Goal: Task Accomplishment & Management: Manage account settings

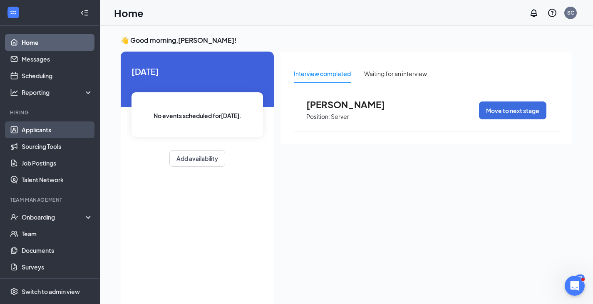
click at [44, 129] on link "Applicants" at bounding box center [57, 130] width 71 height 17
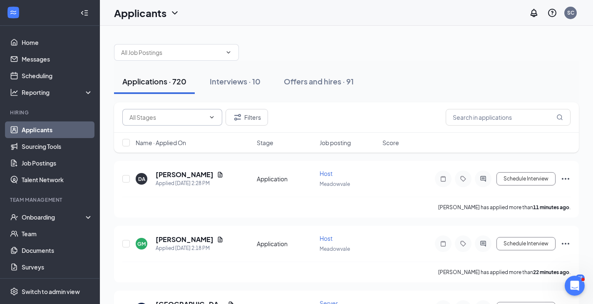
click at [214, 120] on icon "ChevronDown" at bounding box center [211, 117] width 7 height 7
click at [228, 51] on icon "ChevronDown" at bounding box center [228, 52] width 7 height 7
click at [228, 52] on icon "ChevronDown" at bounding box center [228, 52] width 7 height 7
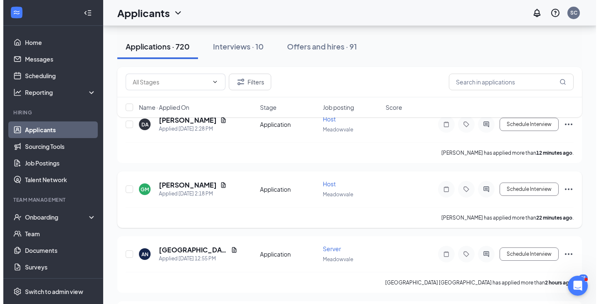
scroll to position [42, 0]
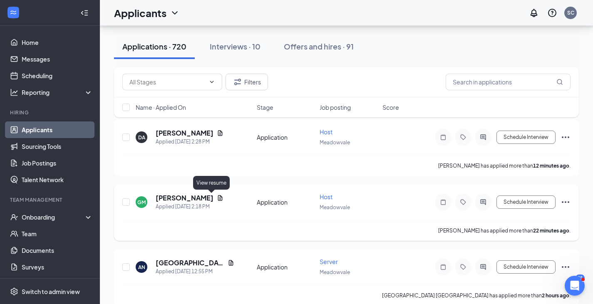
click at [217, 196] on icon "Document" at bounding box center [220, 198] width 7 height 7
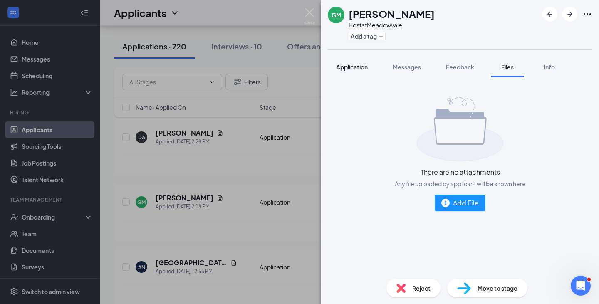
click at [352, 69] on span "Application" at bounding box center [352, 66] width 32 height 7
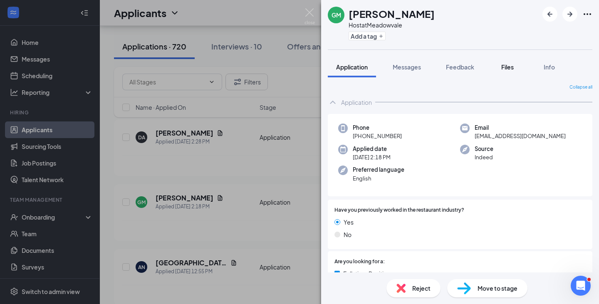
click at [514, 64] on span "Files" at bounding box center [507, 66] width 12 height 7
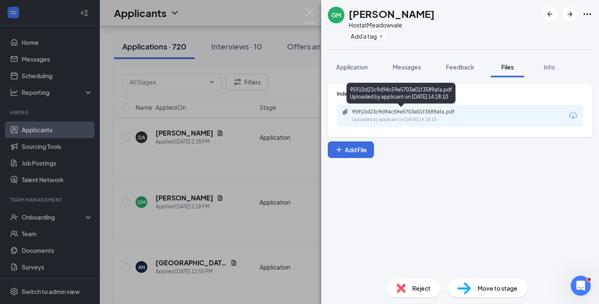
click at [423, 117] on div "Uploaded by applicant on Sep 15, 2025 at 14:18:10" at bounding box center [414, 120] width 125 height 7
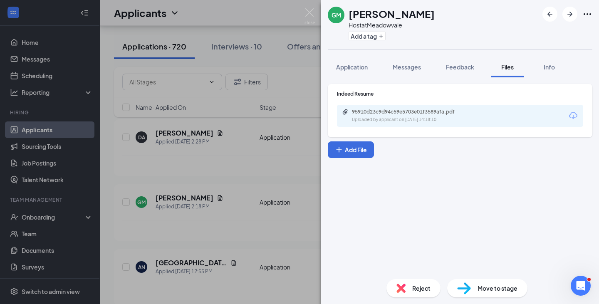
click at [214, 161] on div "GM Gavin Monteith Host at Meadowvale Add a tag Application Messages Feedback Fi…" at bounding box center [299, 152] width 599 height 304
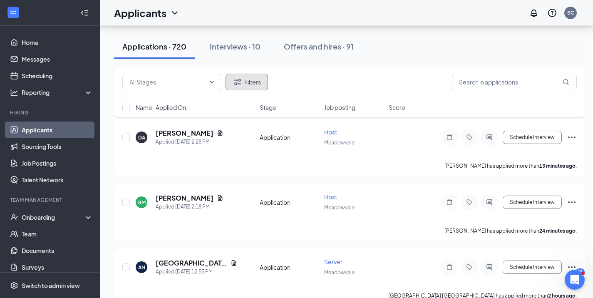
click at [241, 80] on icon "Filter" at bounding box center [237, 82] width 7 height 6
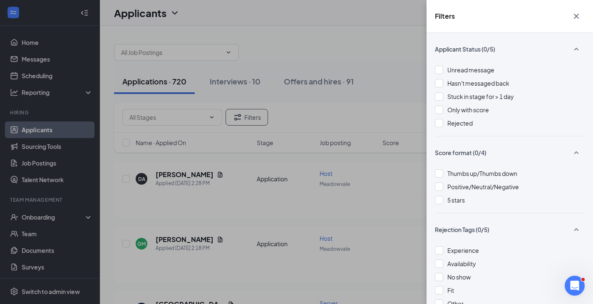
click at [399, 46] on div "Filters Applicant Status (0/5) Unread message Hasn't messaged back Stuck in sta…" at bounding box center [296, 152] width 593 height 304
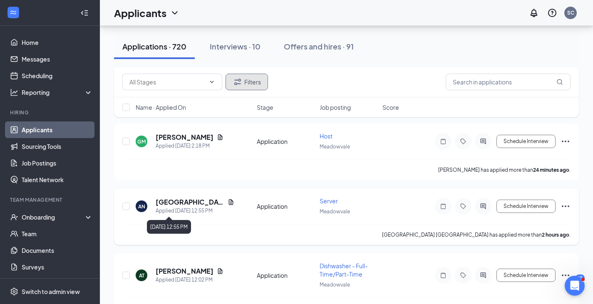
scroll to position [83, 0]
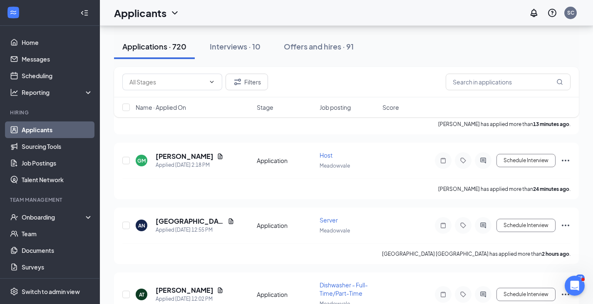
click at [336, 107] on span "Job posting" at bounding box center [335, 107] width 31 height 8
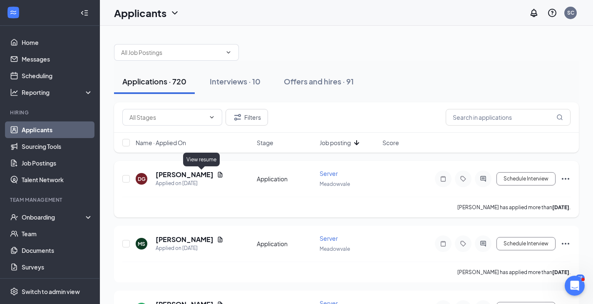
click at [218, 172] on icon "Document" at bounding box center [220, 174] width 5 height 5
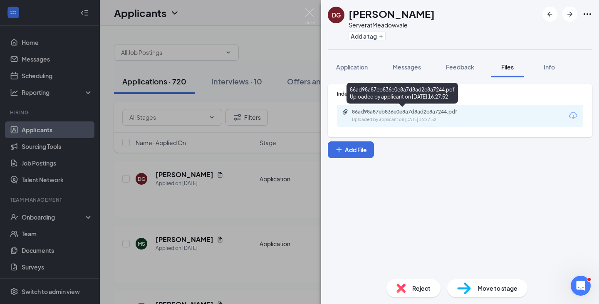
click at [407, 111] on div "86ad98a87eb836e0e8a7d8ad2c8a7244.pdf" at bounding box center [410, 112] width 117 height 7
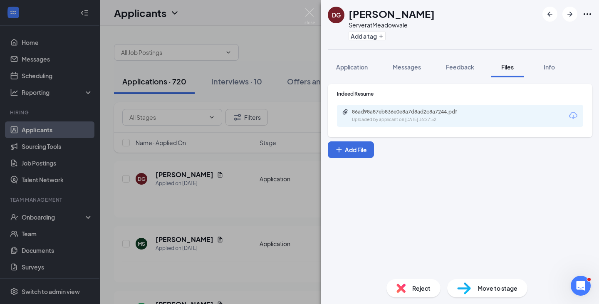
click at [200, 213] on div "DG Danysha Gill Server at Meadowvale Add a tag Application Messages Feedback Fi…" at bounding box center [299, 152] width 599 height 304
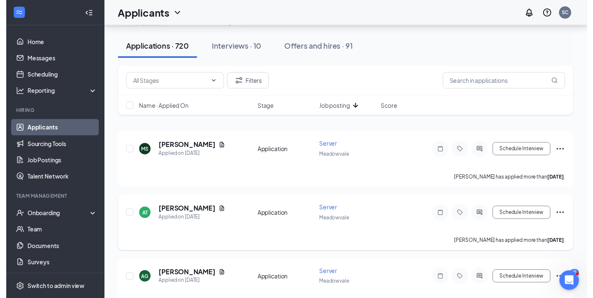
scroll to position [42, 0]
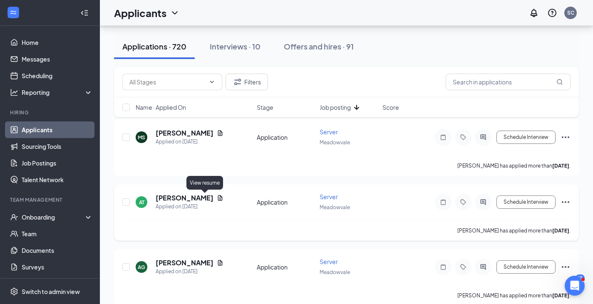
click at [217, 199] on icon "Document" at bounding box center [220, 198] width 7 height 7
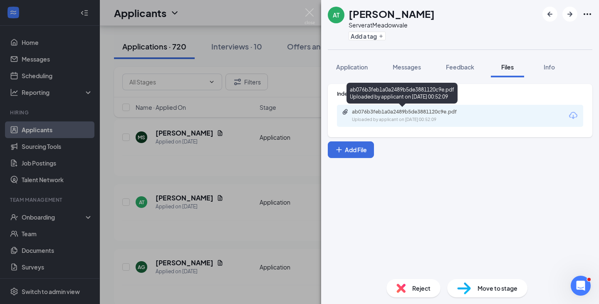
click at [375, 119] on div "Uploaded by applicant on Aug 30, 2025 at 00:52:09" at bounding box center [414, 120] width 125 height 7
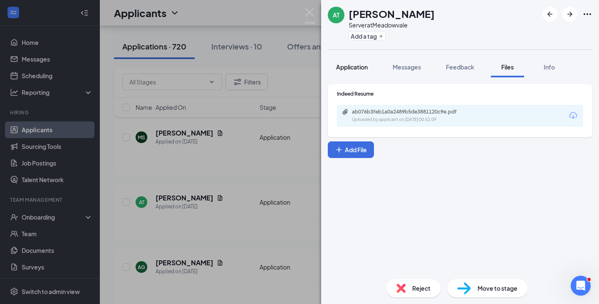
click at [358, 69] on span "Application" at bounding box center [352, 66] width 32 height 7
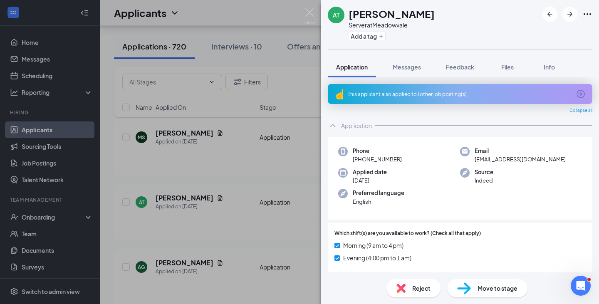
click at [214, 178] on div "AT Alicja Tworek Server at Meadowvale Add a tag Application Messages Feedback F…" at bounding box center [299, 152] width 599 height 304
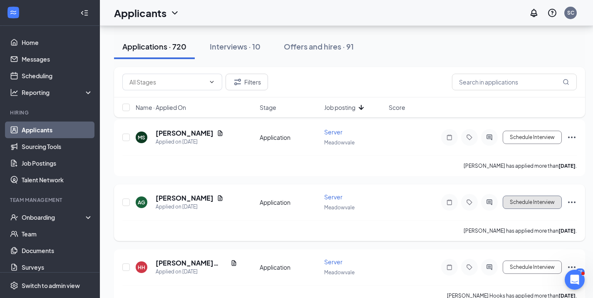
click at [514, 201] on button "Schedule Interview" at bounding box center [532, 202] width 59 height 13
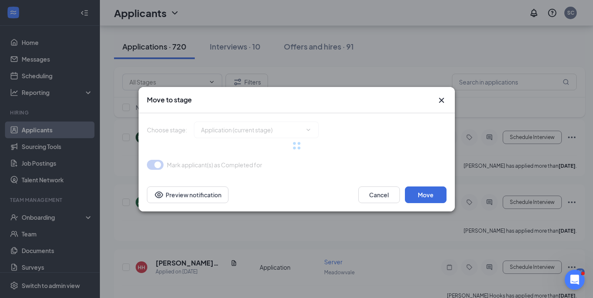
type input "Review Stage (next stage)"
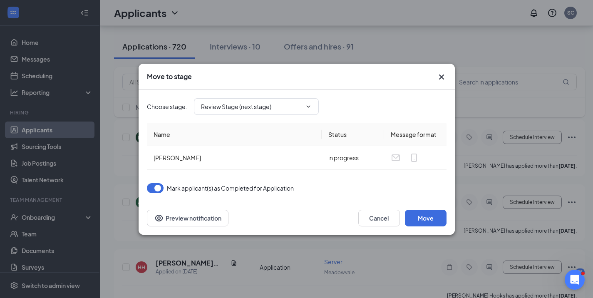
click at [440, 77] on icon "Cross" at bounding box center [442, 77] width 10 height 10
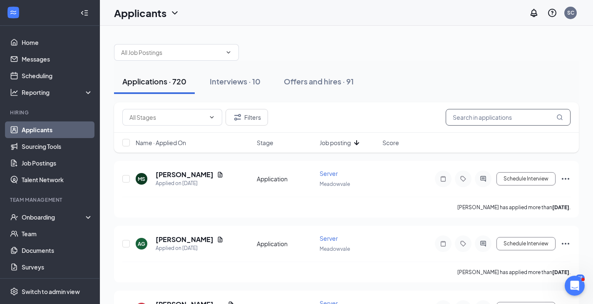
click at [471, 123] on input "text" at bounding box center [508, 117] width 125 height 17
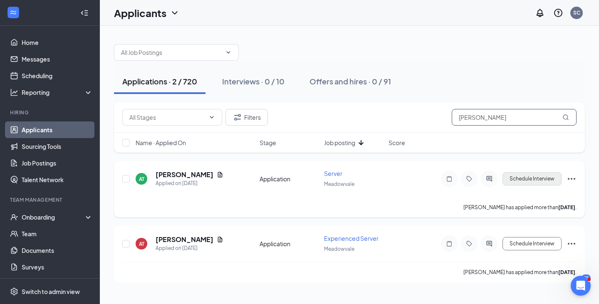
type input "alicja"
click at [526, 179] on button "Schedule Interview" at bounding box center [532, 178] width 59 height 13
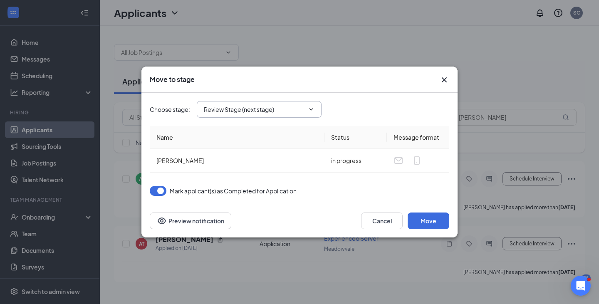
click at [309, 111] on icon "ChevronDown" at bounding box center [311, 109] width 7 height 7
click at [310, 109] on icon "ChevronDown" at bounding box center [311, 109] width 7 height 7
click at [427, 220] on button "Move" at bounding box center [429, 221] width 42 height 17
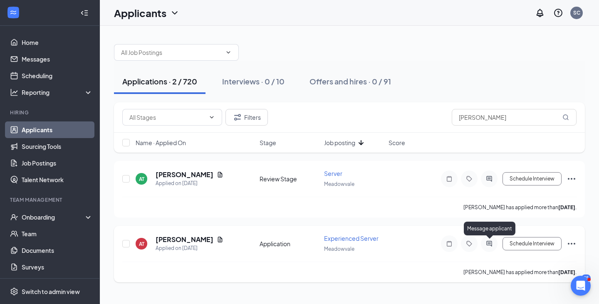
click at [490, 243] on icon "ActiveChat" at bounding box center [489, 244] width 10 height 7
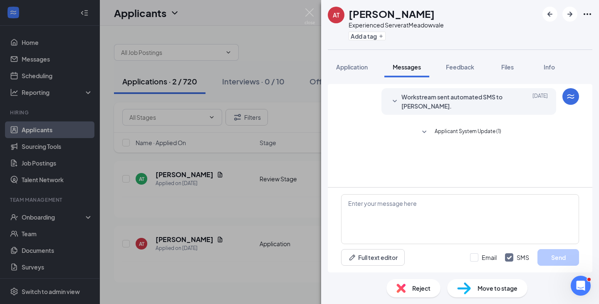
click at [251, 171] on div "AT Alicja Tworek Experienced Server at Meadowvale Add a tag Application Message…" at bounding box center [299, 152] width 599 height 304
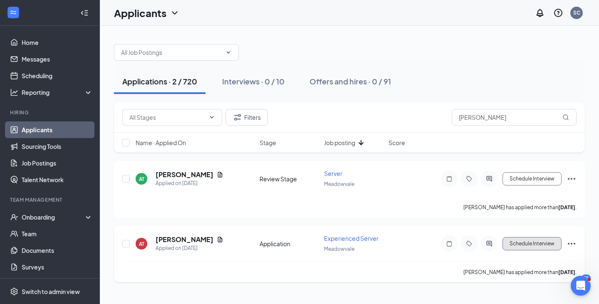
click at [520, 240] on button "Schedule Interview" at bounding box center [532, 243] width 59 height 13
type input "Review Stage (next stage)"
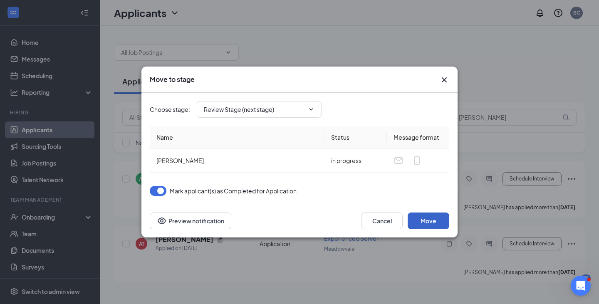
click at [428, 219] on button "Move" at bounding box center [429, 221] width 42 height 17
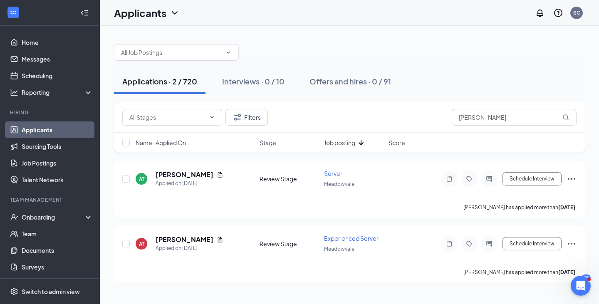
click at [354, 142] on span "Job posting" at bounding box center [339, 143] width 31 height 8
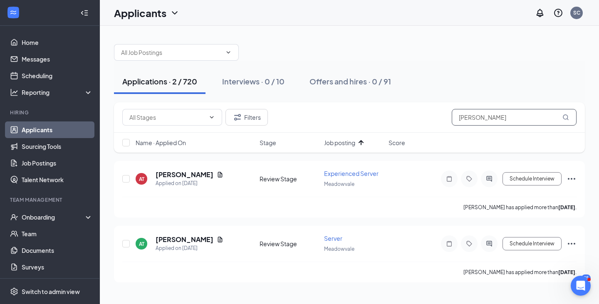
drag, startPoint x: 476, startPoint y: 119, endPoint x: 223, endPoint y: 148, distance: 254.3
click at [223, 148] on div "Filters alicja Name · Applied On Stage Job posting Score" at bounding box center [349, 127] width 471 height 50
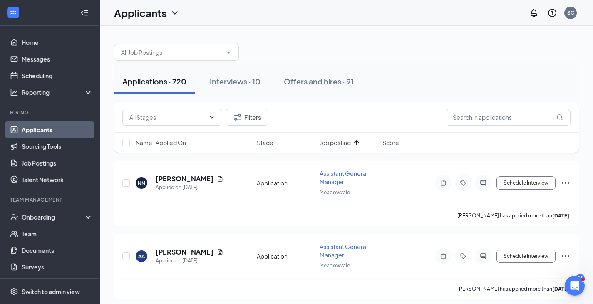
click at [344, 144] on span "Job posting" at bounding box center [335, 143] width 31 height 8
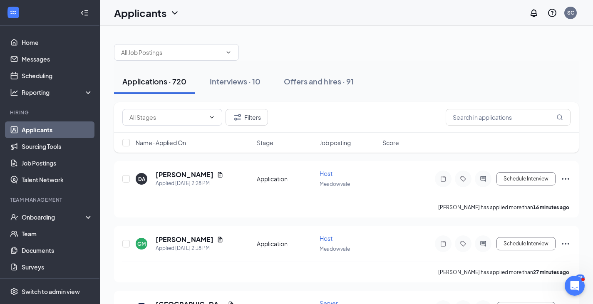
click at [341, 144] on span "Job posting" at bounding box center [335, 143] width 31 height 8
click at [217, 176] on icon "Document" at bounding box center [220, 174] width 7 height 7
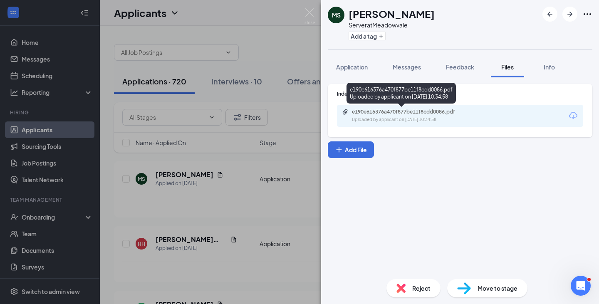
click at [449, 119] on div "Uploaded by applicant on Sep 05, 2025 at 10:34:58" at bounding box center [414, 120] width 125 height 7
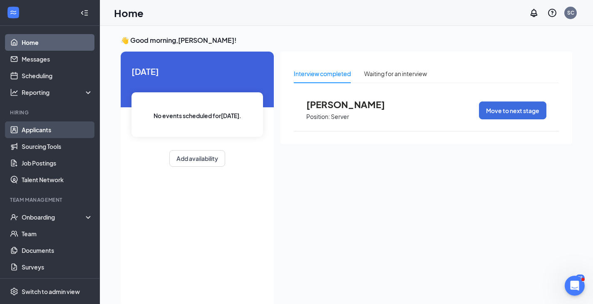
click at [31, 127] on link "Applicants" at bounding box center [57, 130] width 71 height 17
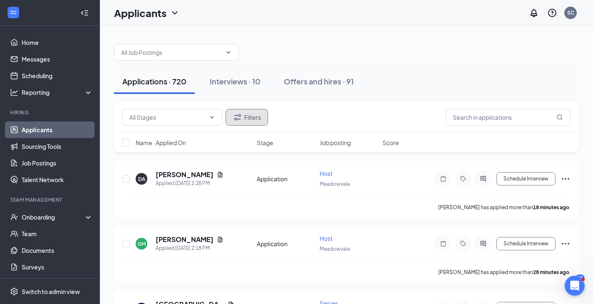
click at [231, 118] on button "Filters" at bounding box center [247, 117] width 42 height 17
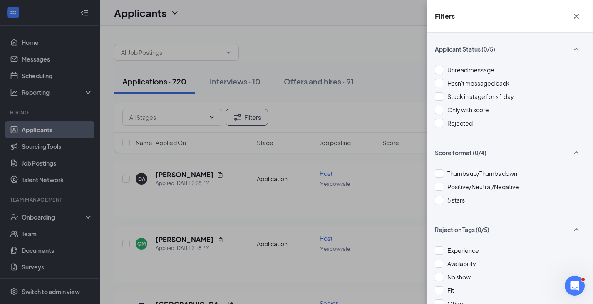
click at [299, 111] on div "Filters Applicant Status (0/5) Unread message Hasn't messaged back Stuck in sta…" at bounding box center [296, 152] width 593 height 304
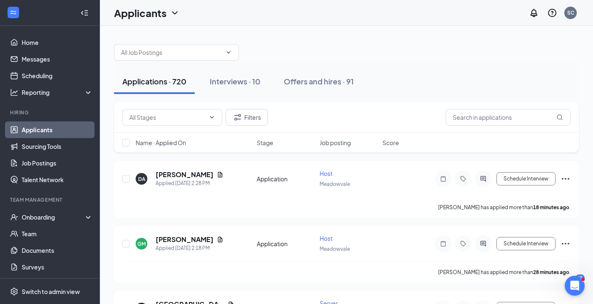
click at [211, 118] on icon "ChevronDown" at bounding box center [211, 117] width 7 height 7
click at [225, 53] on icon "ChevronDown" at bounding box center [228, 52] width 7 height 7
type input "server"
click at [308, 54] on div "server" at bounding box center [346, 48] width 465 height 25
click at [335, 143] on span "Job posting" at bounding box center [335, 143] width 31 height 8
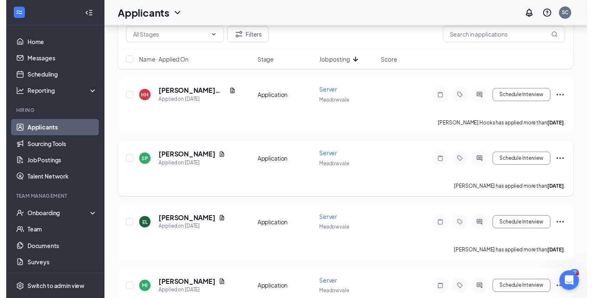
scroll to position [83, 0]
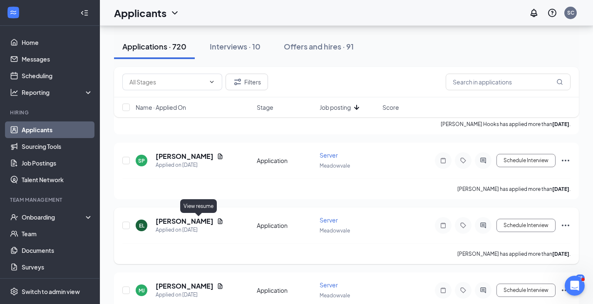
click at [218, 221] on icon "Document" at bounding box center [220, 220] width 5 height 5
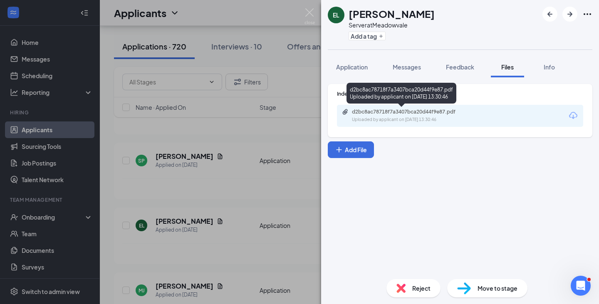
click at [409, 116] on div "d2bc8ac78718f7a3407bca20d44f9e87.pdf Uploaded by applicant on [DATE] 13:30:46" at bounding box center [409, 116] width 135 height 15
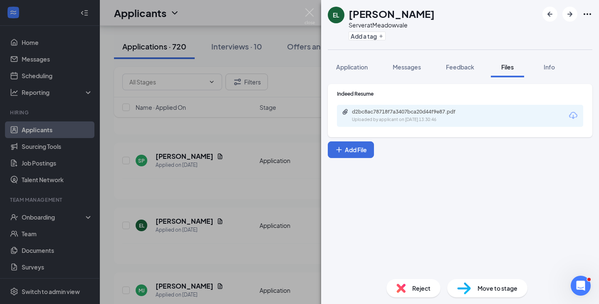
click at [211, 197] on div "EL [PERSON_NAME] Server at [GEOGRAPHIC_DATA] Add a tag Application Messages Fee…" at bounding box center [299, 152] width 599 height 304
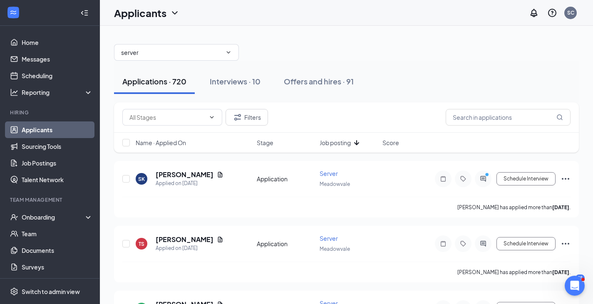
click at [354, 141] on icon "ArrowDown" at bounding box center [357, 143] width 10 height 10
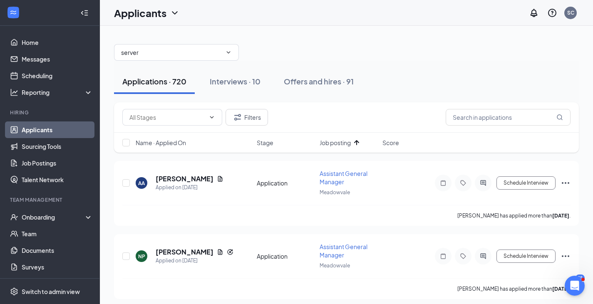
click at [331, 143] on span "Job posting" at bounding box center [335, 143] width 31 height 8
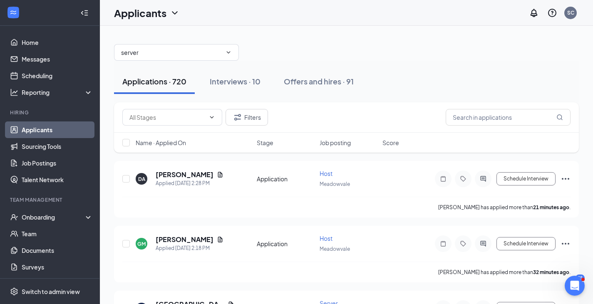
click at [327, 144] on span "Job posting" at bounding box center [335, 143] width 31 height 8
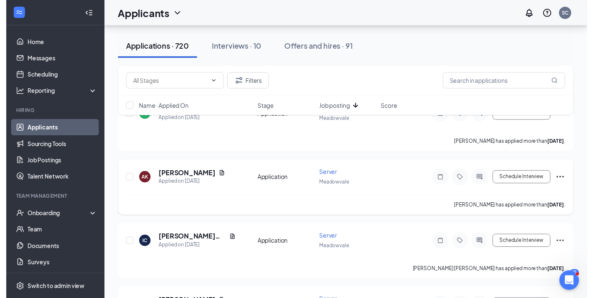
scroll to position [208, 0]
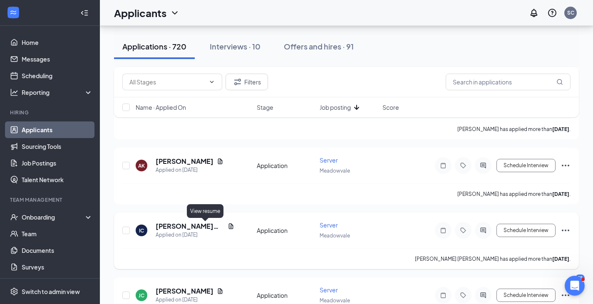
click at [228, 225] on icon "Document" at bounding box center [231, 226] width 7 height 7
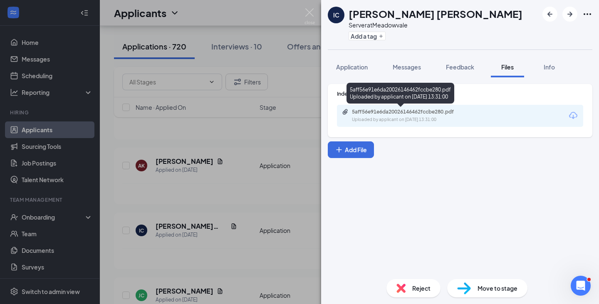
click at [367, 118] on div "Uploaded by applicant on [DATE] 13:31:00" at bounding box center [414, 120] width 125 height 7
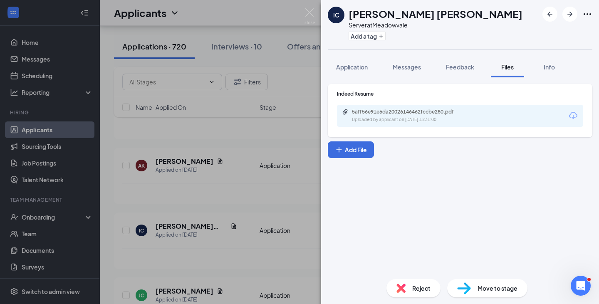
click at [223, 204] on div "IC [PERSON_NAME] [PERSON_NAME] Server at [GEOGRAPHIC_DATA] Add a tag Applicatio…" at bounding box center [299, 152] width 599 height 304
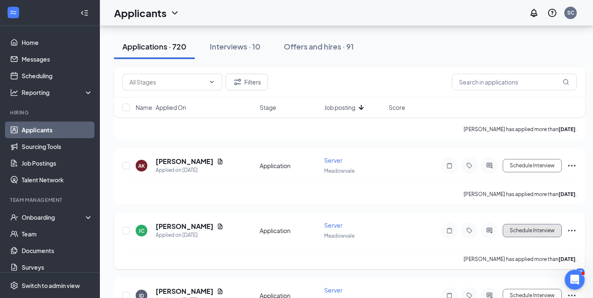
click at [526, 228] on button "Schedule Interview" at bounding box center [532, 230] width 59 height 13
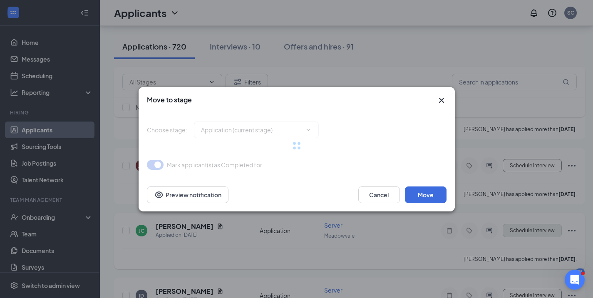
type input "Review Stage (next stage)"
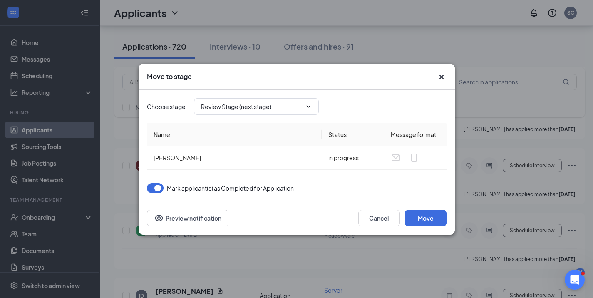
click at [439, 78] on icon "Cross" at bounding box center [442, 77] width 10 height 10
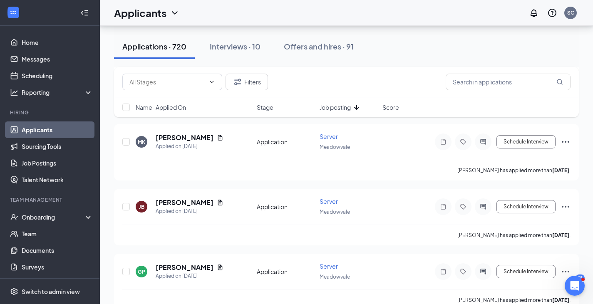
scroll to position [1124, 0]
